Goal: Task Accomplishment & Management: Manage account settings

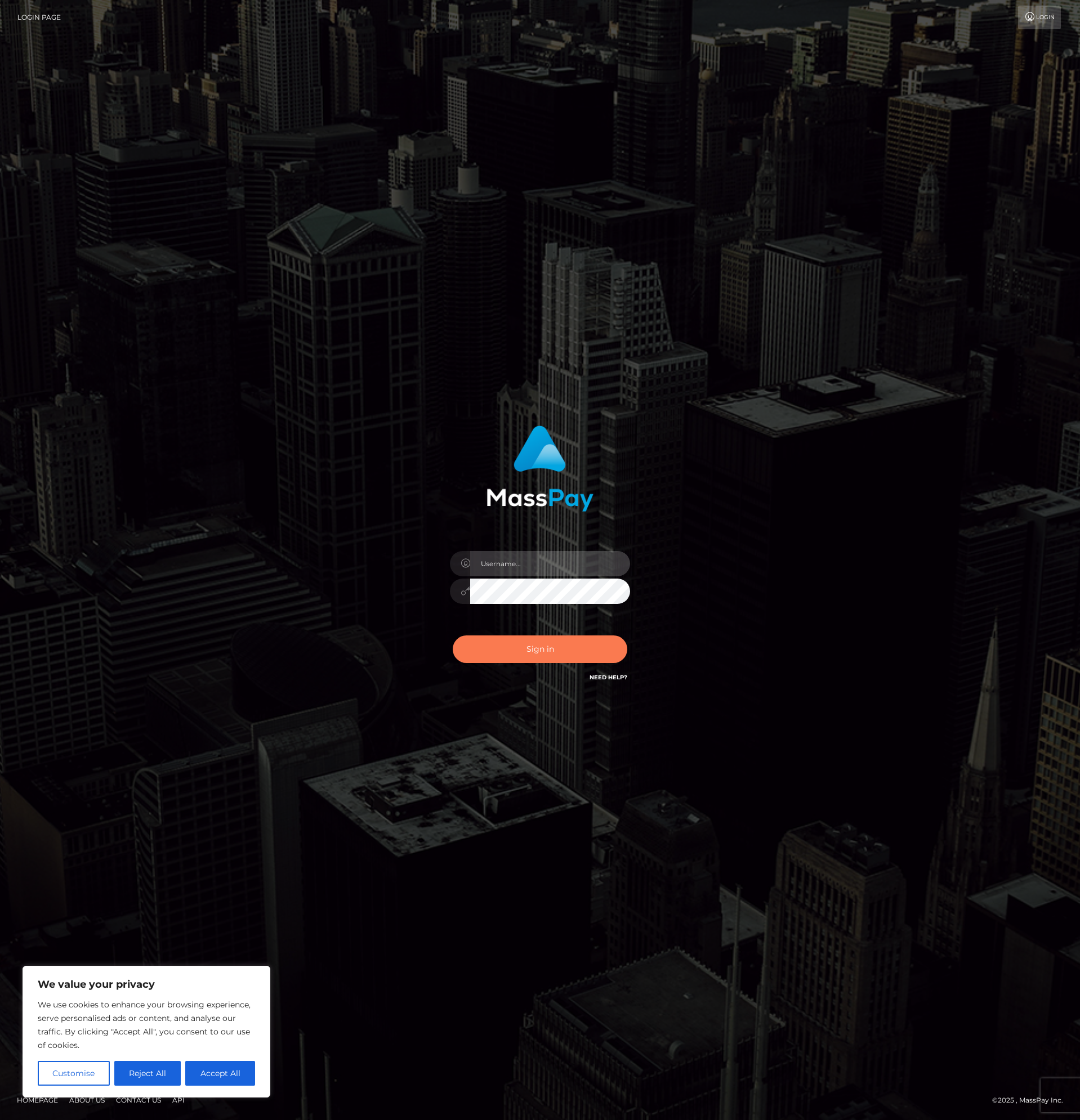
type input "[PERSON_NAME].rollacan"
click at [541, 654] on button "Sign in" at bounding box center [540, 649] width 174 height 27
click at [137, 1070] on button "Reject All" at bounding box center [147, 1074] width 67 height 25
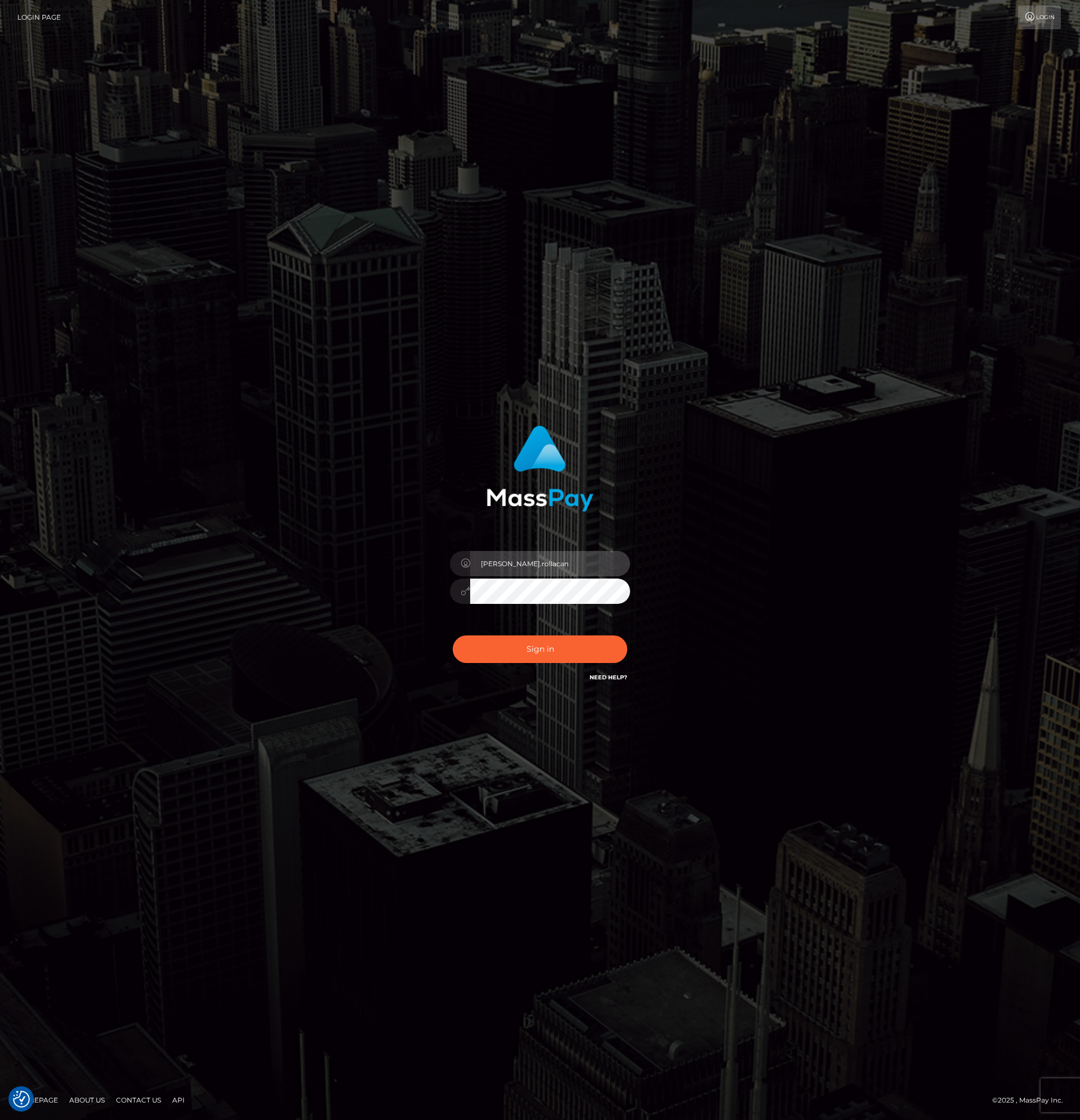
type input "sora.wowcan"
click at [533, 652] on button "Sign in" at bounding box center [540, 649] width 174 height 27
click at [535, 570] on input "sora.wowcan" at bounding box center [550, 563] width 160 height 25
type input "[PERSON_NAME].rollacan"
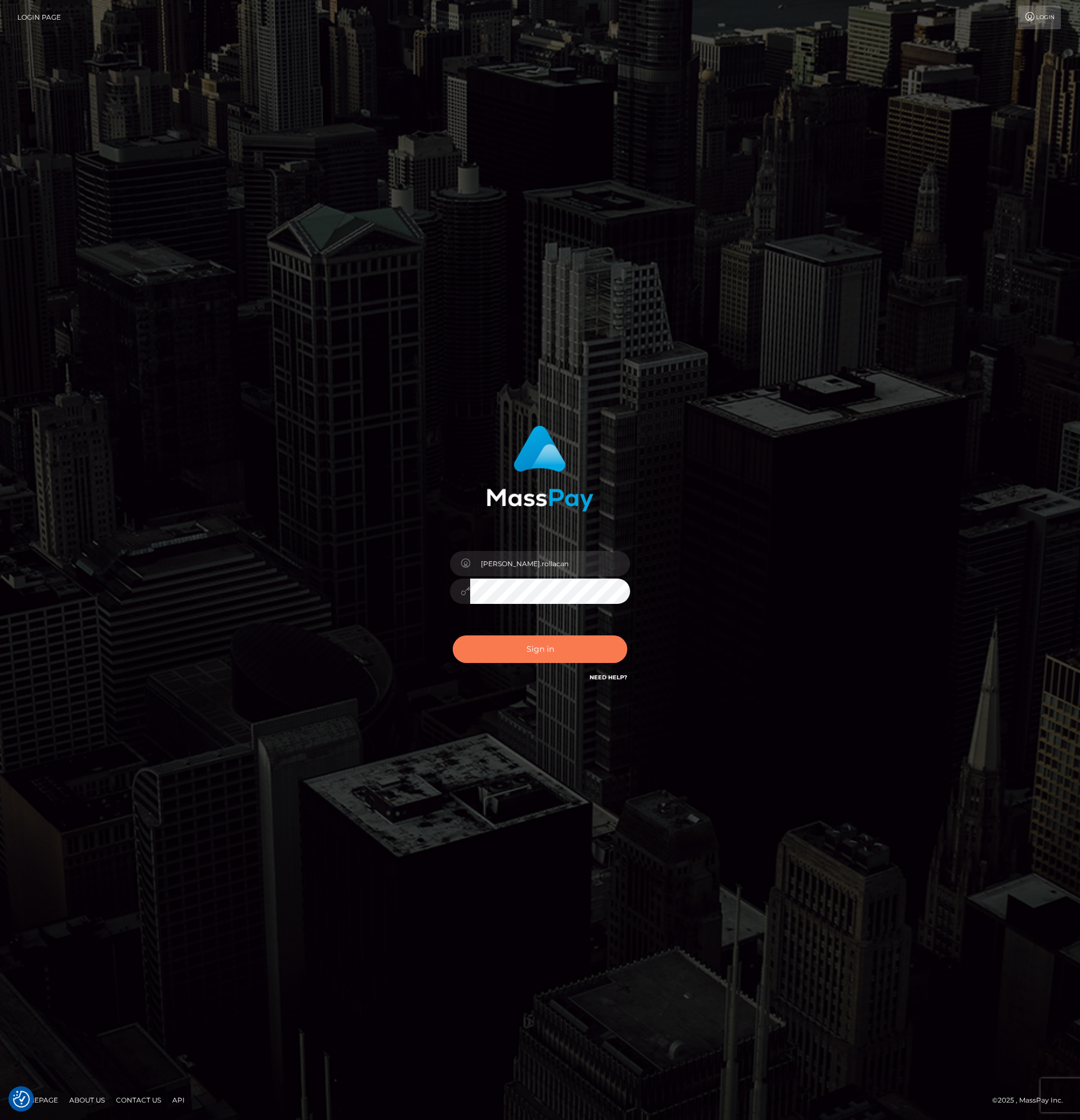
click at [545, 650] on button "Sign in" at bounding box center [540, 649] width 174 height 27
type input "[PERSON_NAME].rollacan"
click at [545, 567] on input "[PERSON_NAME].rollacan" at bounding box center [550, 563] width 160 height 25
